Goal: Find specific page/section

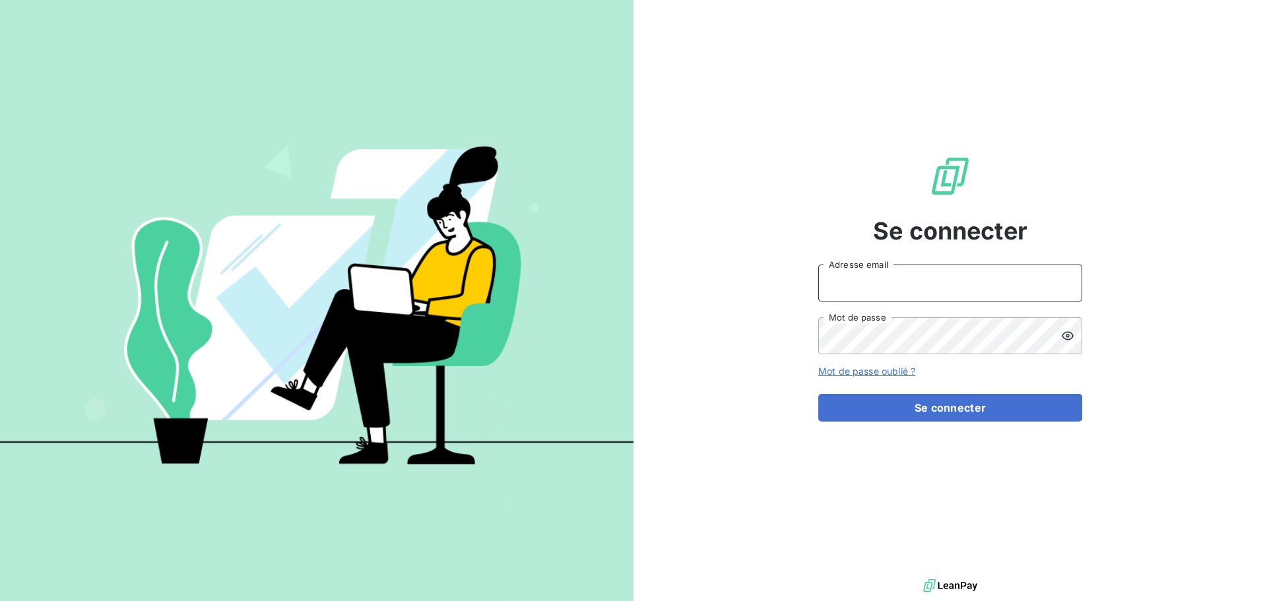
type input "[EMAIL_ADDRESS][DOMAIN_NAME]"
click at [937, 422] on div "Se connecter [EMAIL_ADDRESS][DOMAIN_NAME] Adresse email Mot de passe Mot de pas…" at bounding box center [950, 288] width 264 height 576
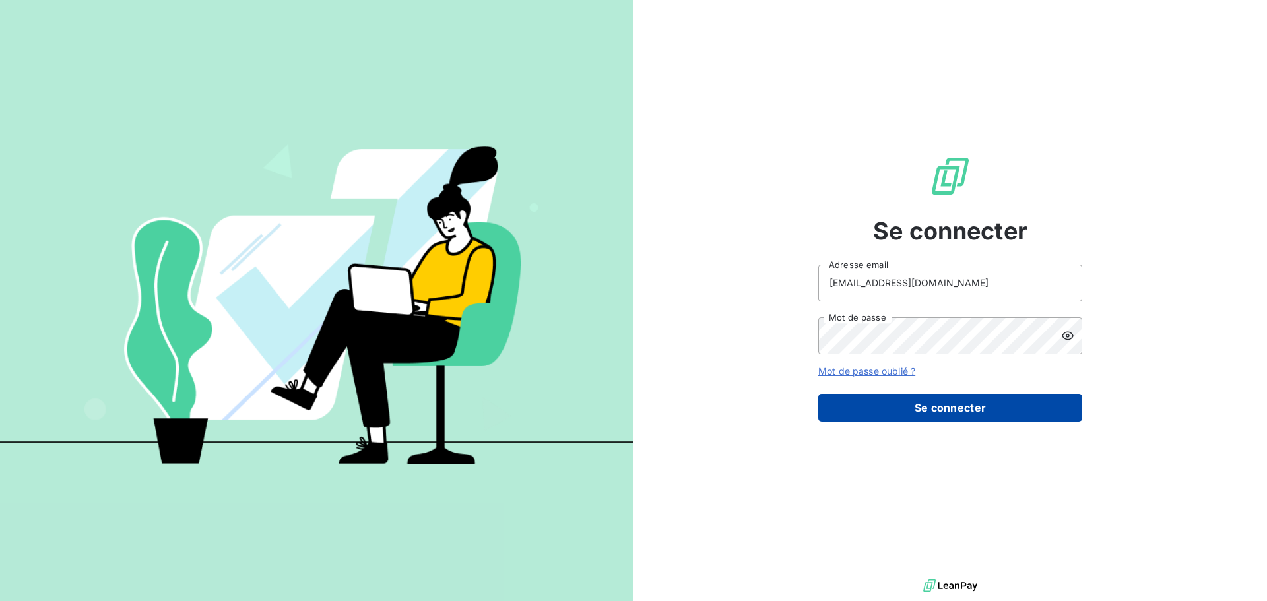
click at [938, 403] on button "Se connecter" at bounding box center [950, 408] width 264 height 28
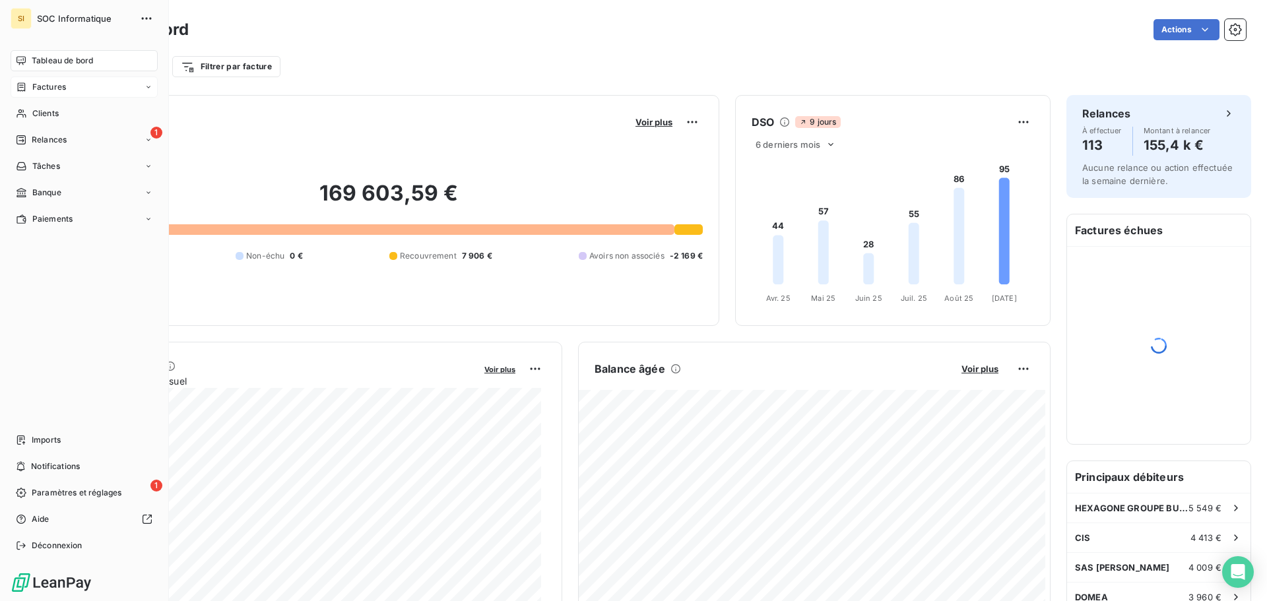
click at [27, 77] on div "Factures" at bounding box center [84, 87] width 147 height 21
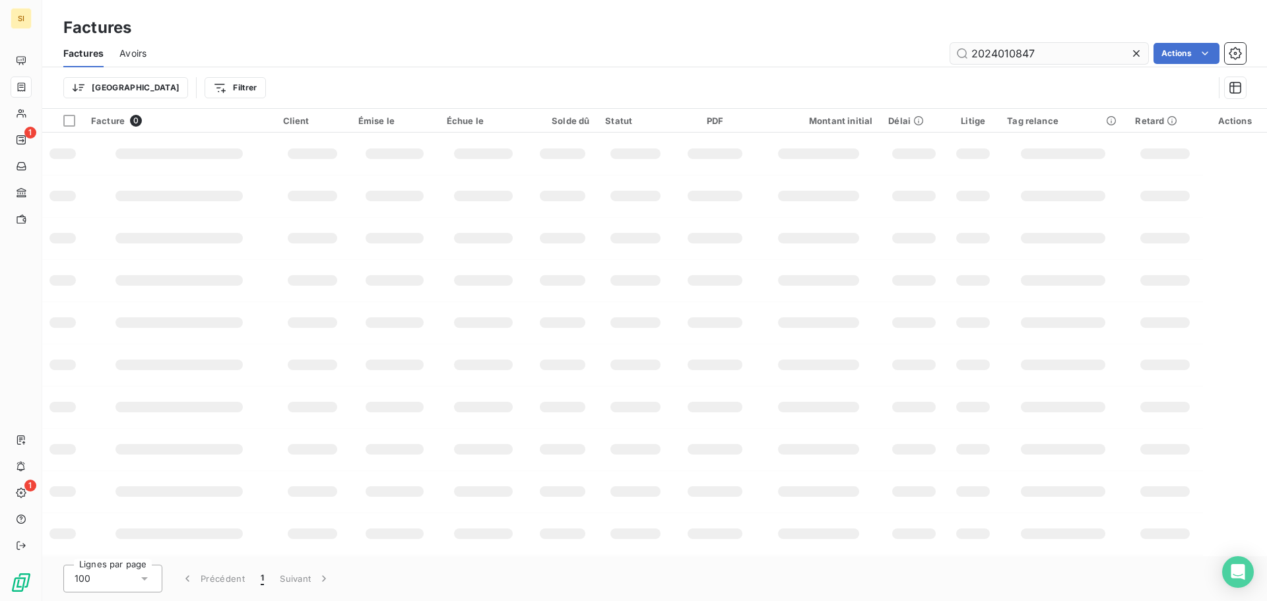
click at [1027, 53] on input "2024010847" at bounding box center [1049, 53] width 198 height 21
type input "jpg"
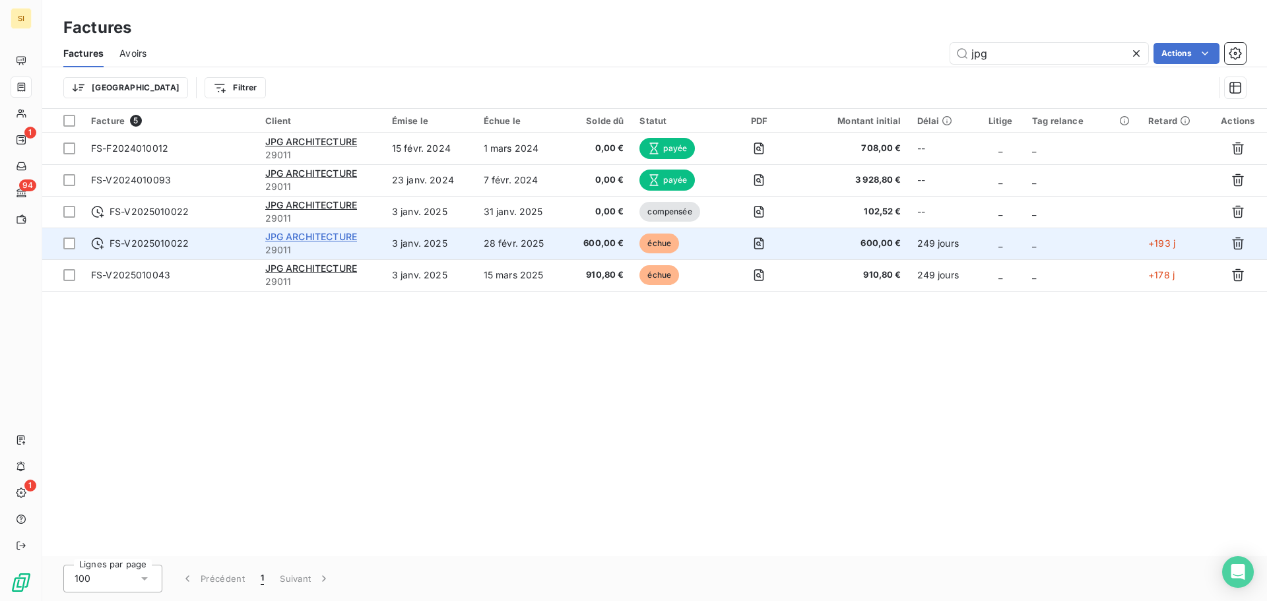
click at [330, 238] on span "JPG ARCHITECTURE" at bounding box center [311, 236] width 92 height 11
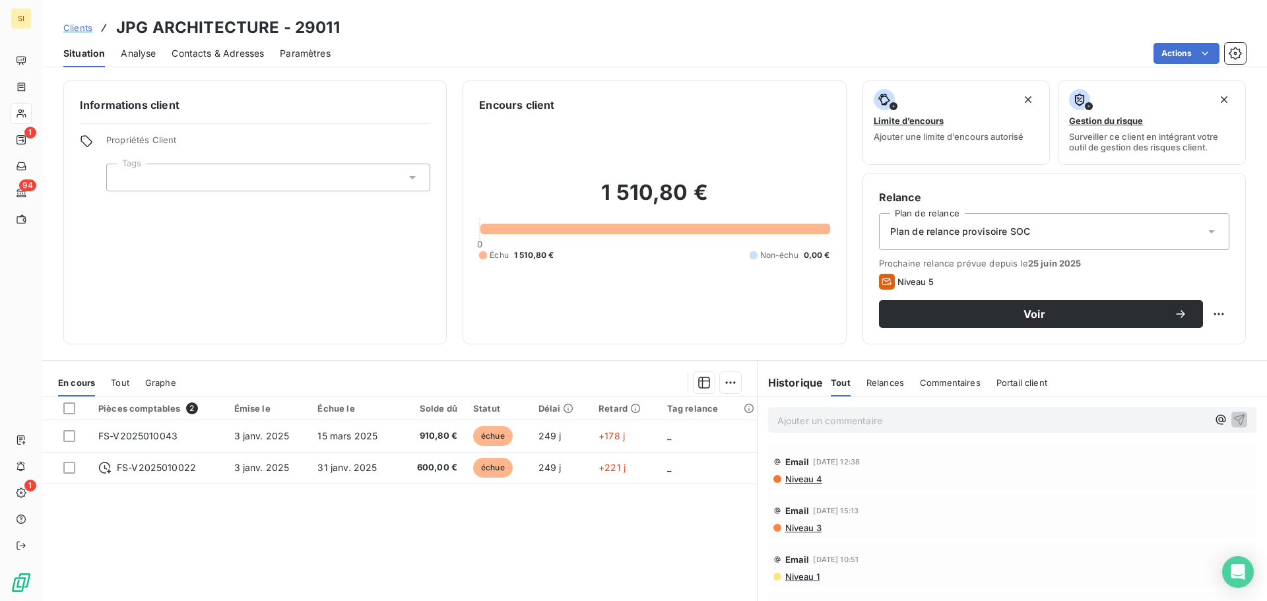
click at [653, 536] on div "Pièces comptables 2 Émise le Échue le Solde dû Statut Délai Retard Tag relance …" at bounding box center [399, 524] width 715 height 254
click at [672, 505] on div "Pièces comptables 2 Émise le Échue le Solde dû Statut Délai Retard Tag relance …" at bounding box center [399, 524] width 715 height 254
